Goal: Task Accomplishment & Management: Manage account settings

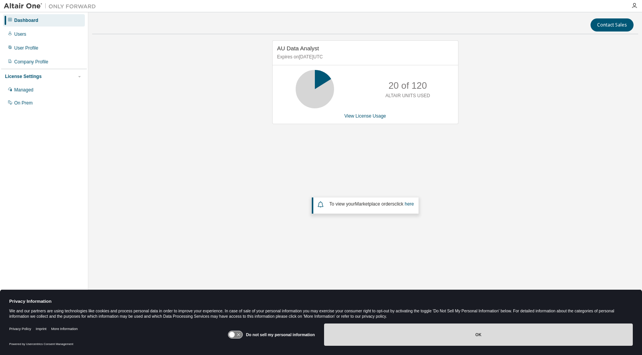
click at [480, 335] on button "OK" at bounding box center [478, 334] width 309 height 22
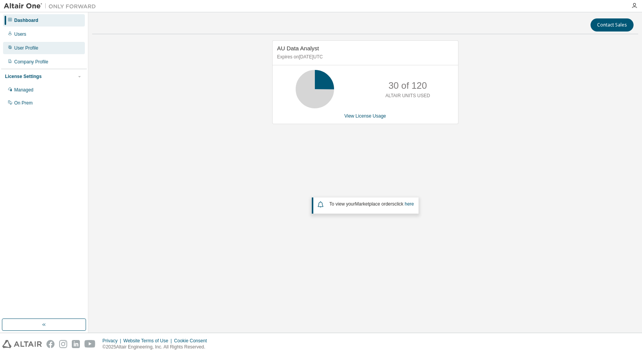
click at [31, 49] on div "User Profile" at bounding box center [26, 48] width 24 height 6
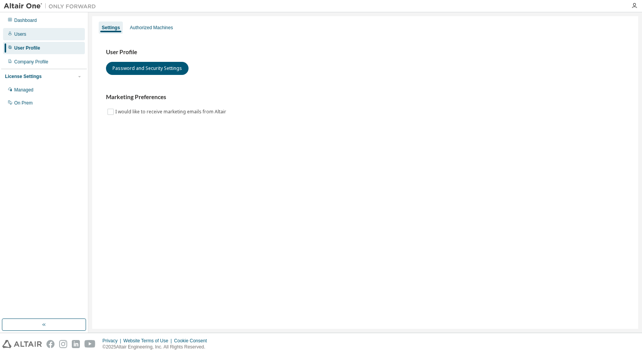
click at [23, 32] on div "Users" at bounding box center [20, 34] width 12 height 6
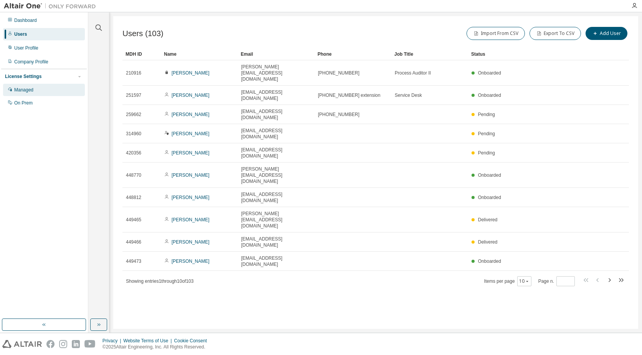
click at [29, 88] on div "Managed" at bounding box center [23, 90] width 19 height 6
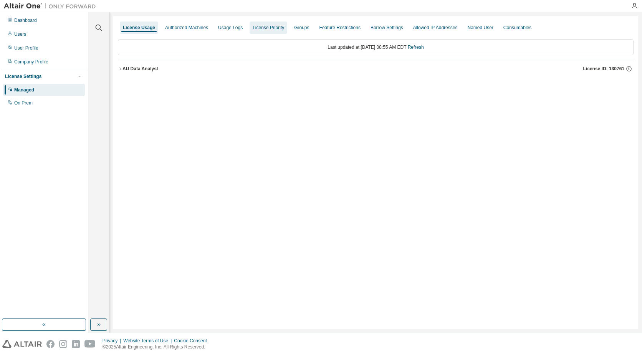
click at [258, 29] on div "License Priority" at bounding box center [268, 28] width 31 height 6
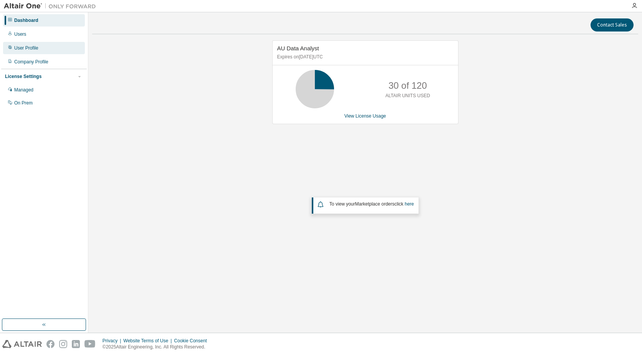
click at [31, 48] on div "User Profile" at bounding box center [26, 48] width 24 height 6
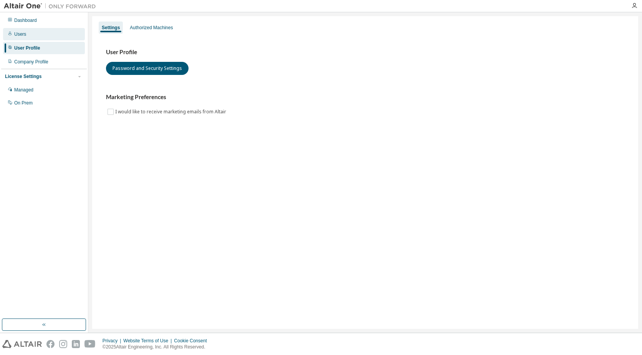
click at [21, 33] on div "Users" at bounding box center [20, 34] width 12 height 6
